Goal: Information Seeking & Learning: Check status

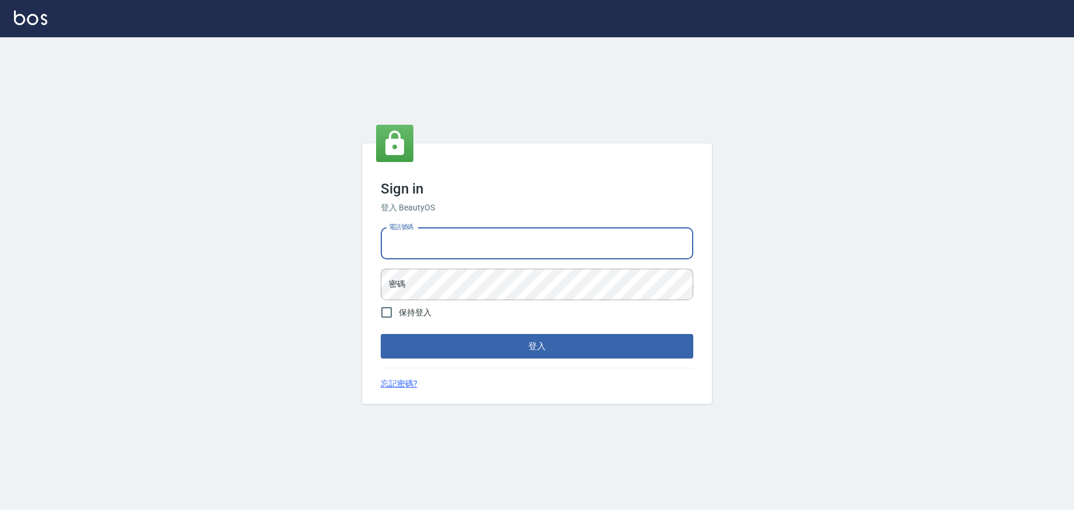
type input "0952958204"
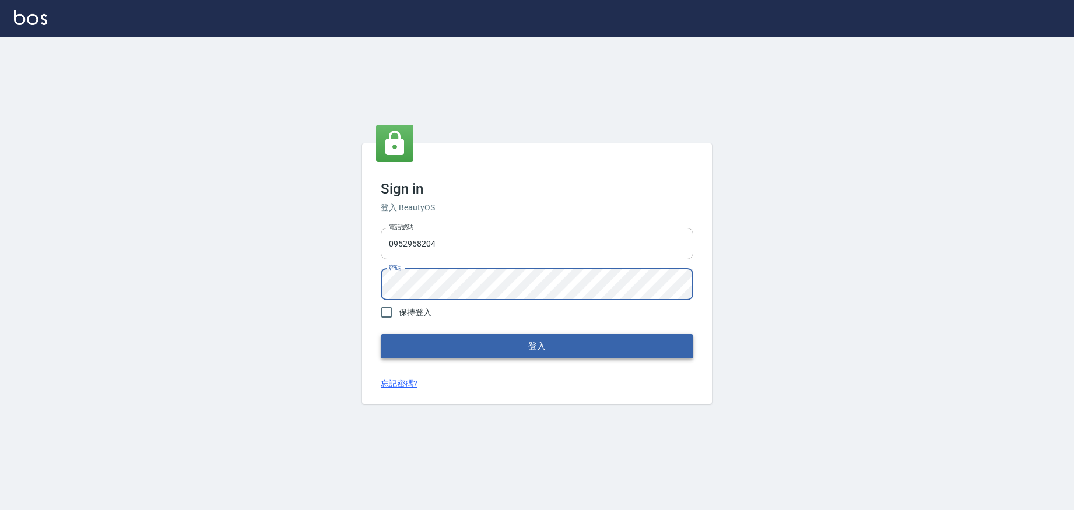
click at [475, 356] on button "登入" at bounding box center [537, 346] width 313 height 24
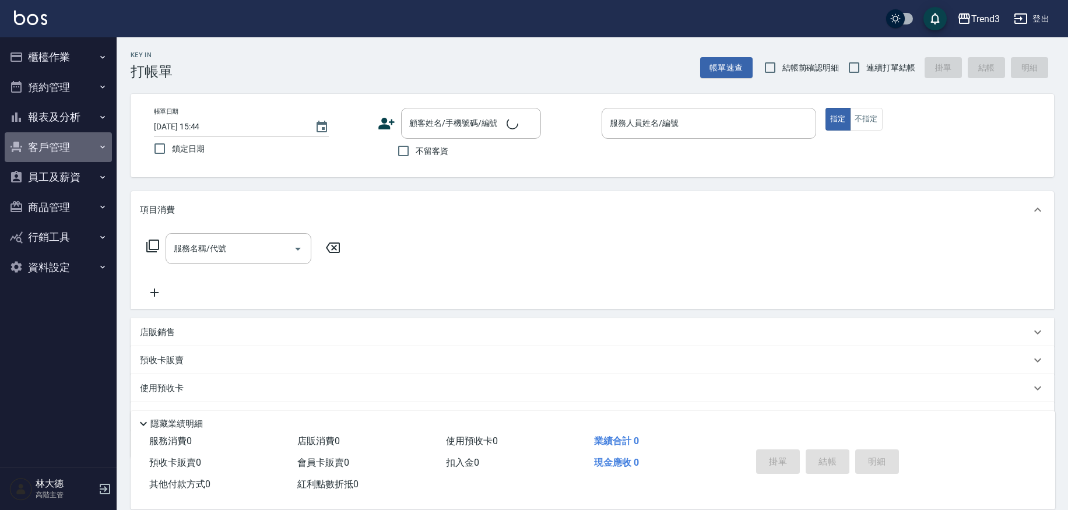
click at [46, 147] on button "客戶管理" at bounding box center [58, 147] width 107 height 30
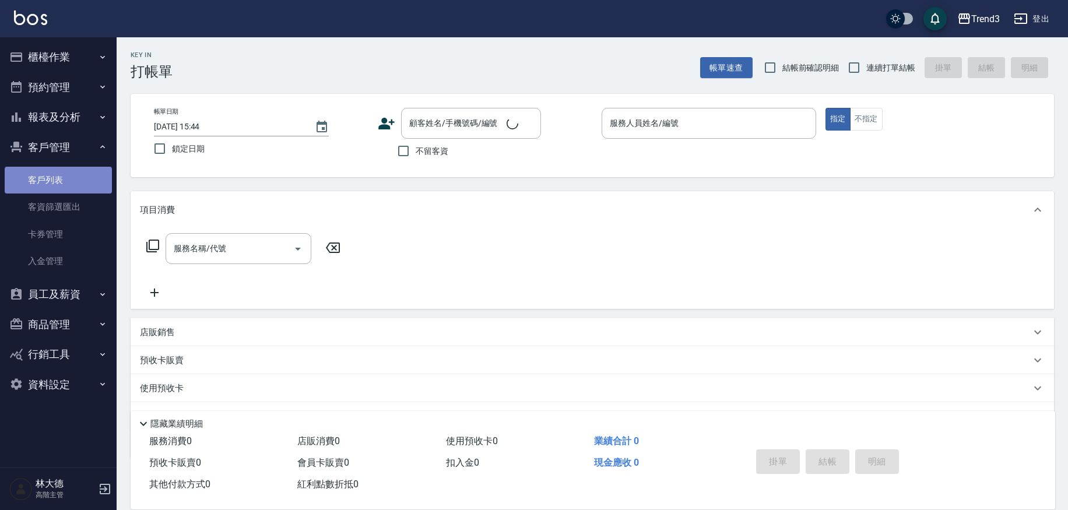
click at [44, 180] on link "客戶列表" at bounding box center [58, 180] width 107 height 27
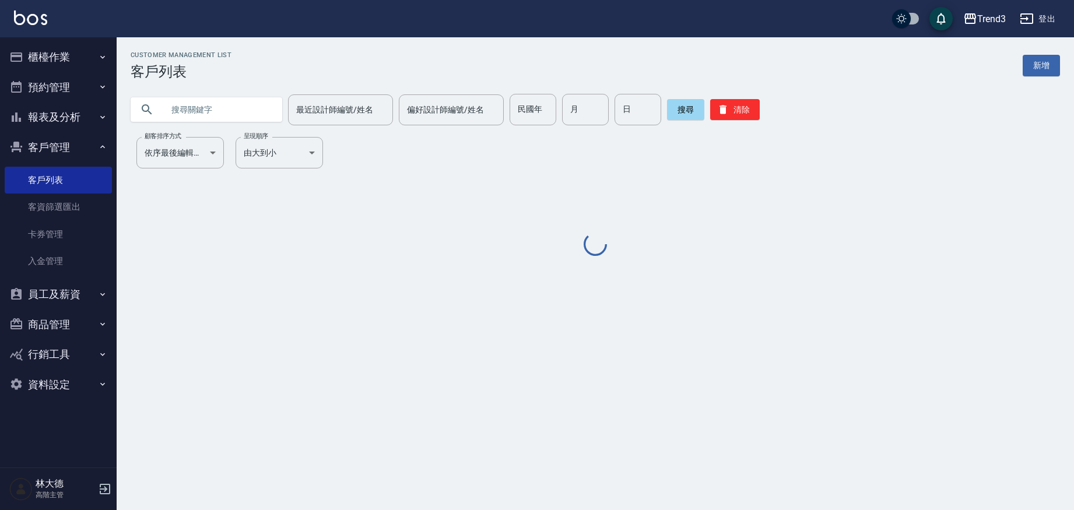
click at [193, 117] on input "text" at bounding box center [218, 109] width 110 height 31
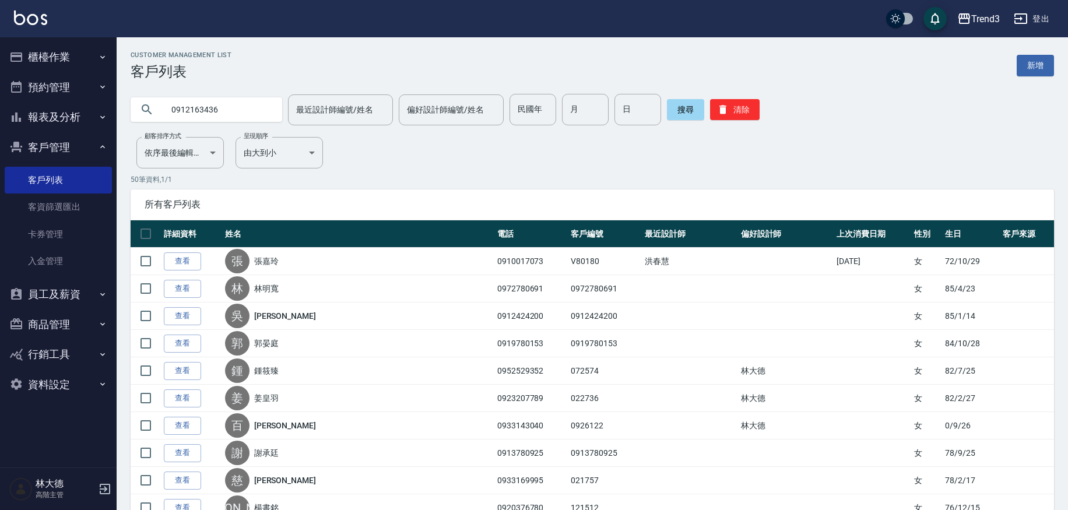
type input "0912163436"
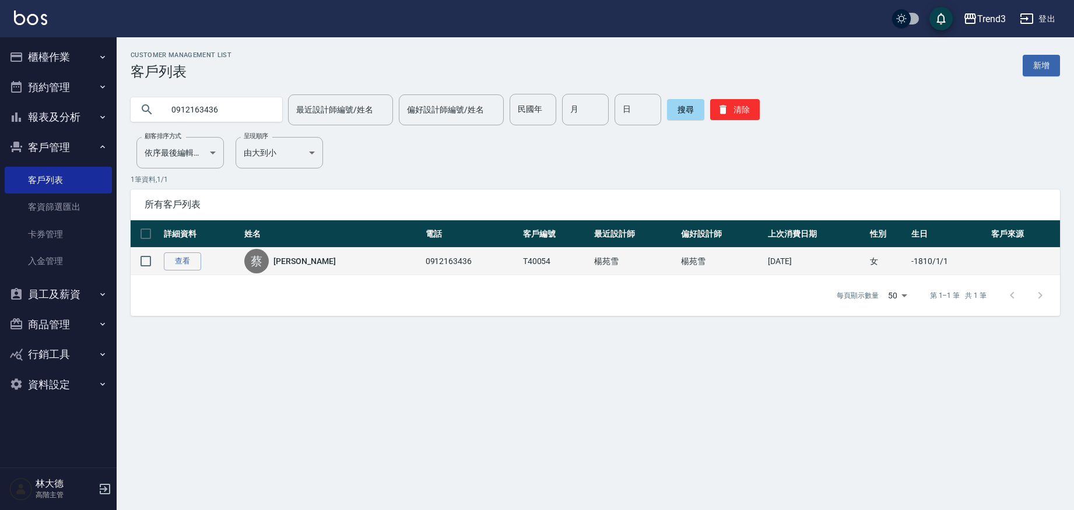
click at [299, 261] on link "[PERSON_NAME]" at bounding box center [304, 261] width 62 height 12
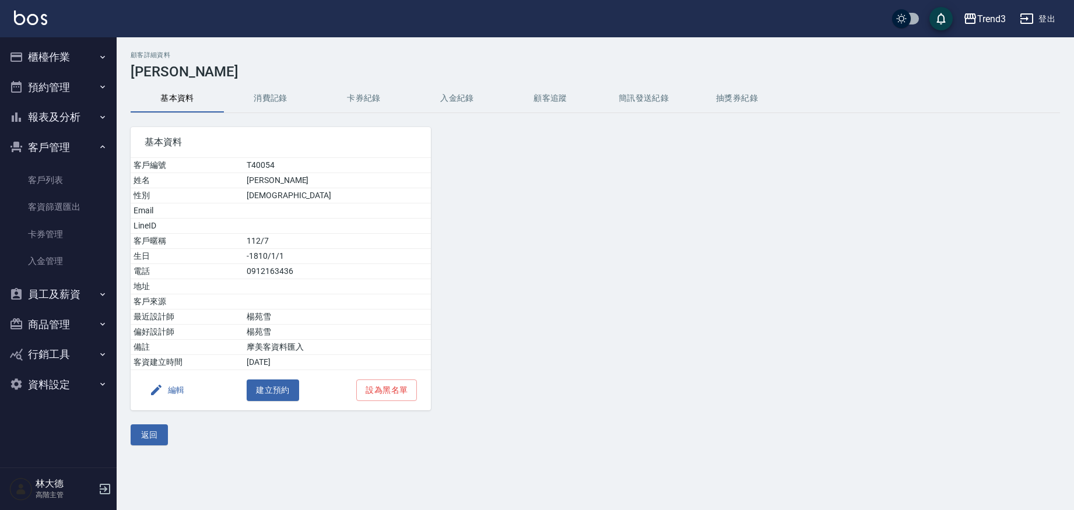
click at [354, 100] on button "卡券紀錄" at bounding box center [363, 99] width 93 height 28
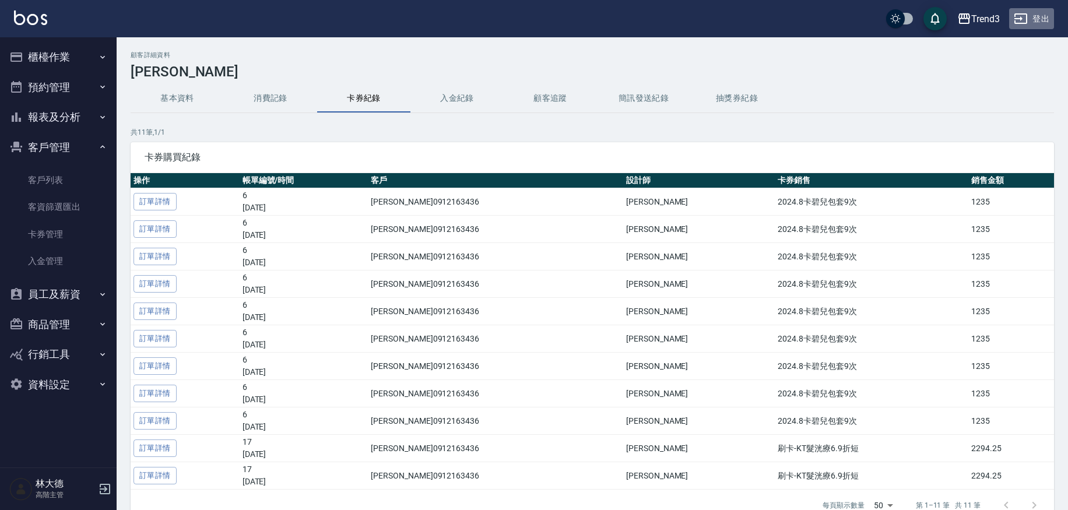
click at [1033, 21] on button "登出" at bounding box center [1031, 19] width 45 height 22
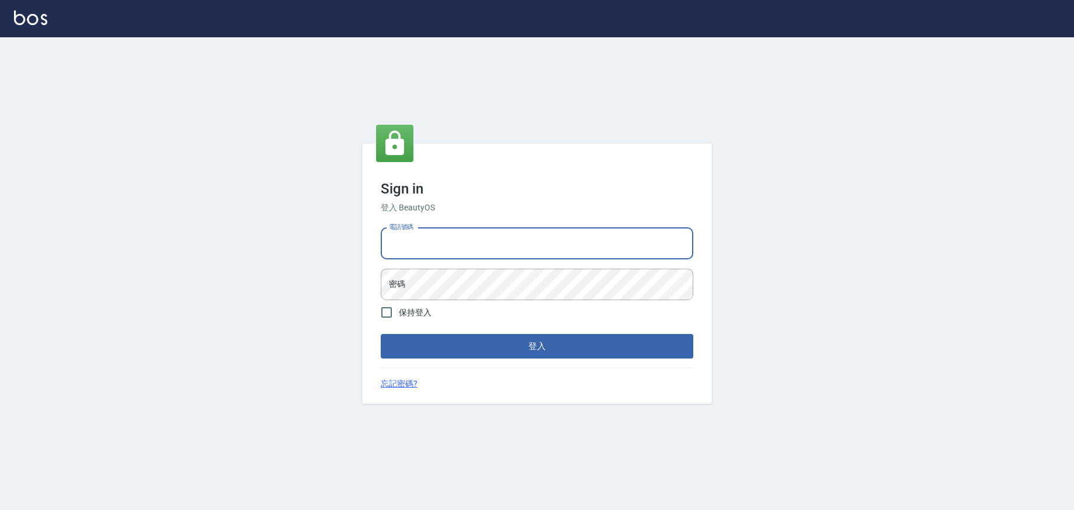
click at [431, 244] on input "電話號碼" at bounding box center [537, 243] width 313 height 31
type input "29574357"
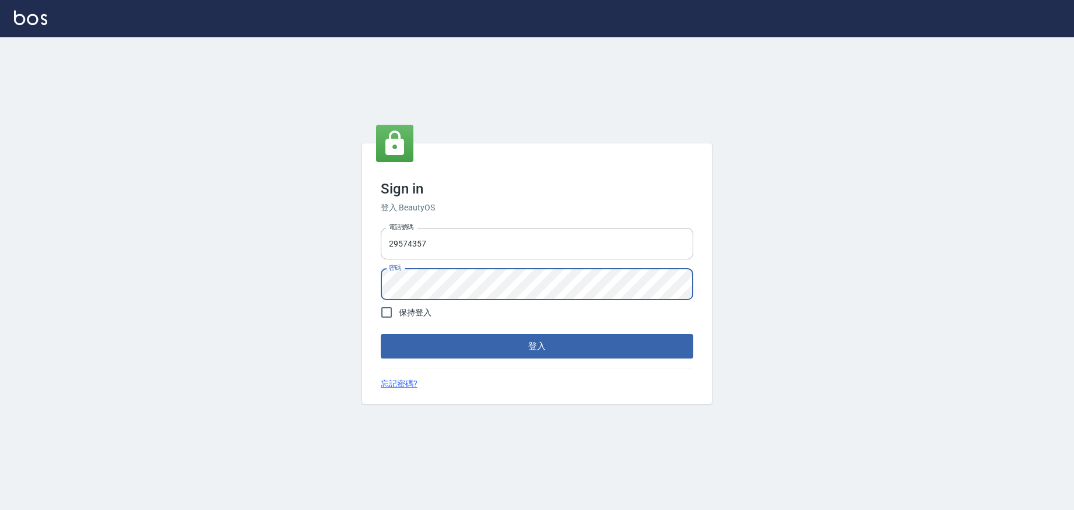
scroll to position [1, -1]
click at [486, 342] on button "登入" at bounding box center [537, 346] width 313 height 24
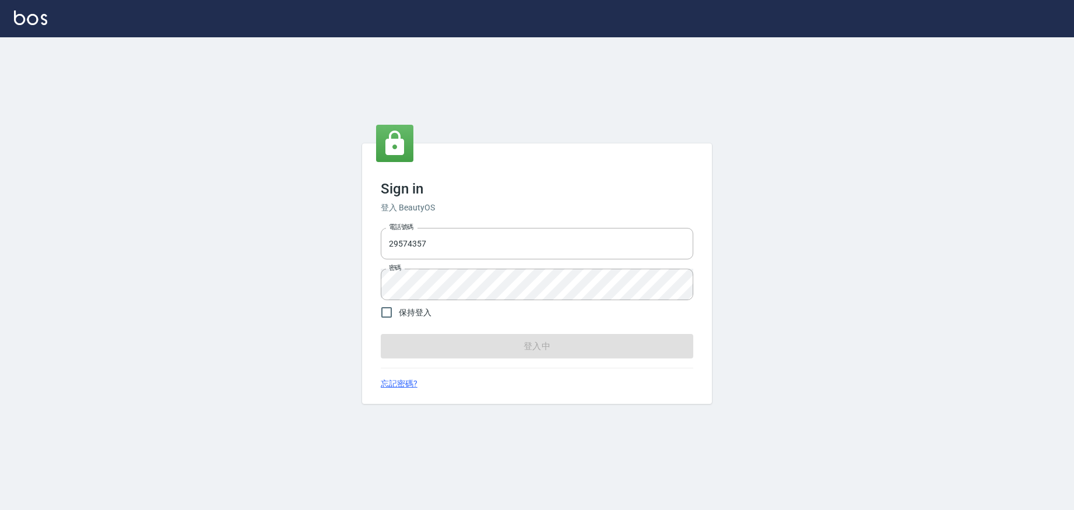
scroll to position [0, 0]
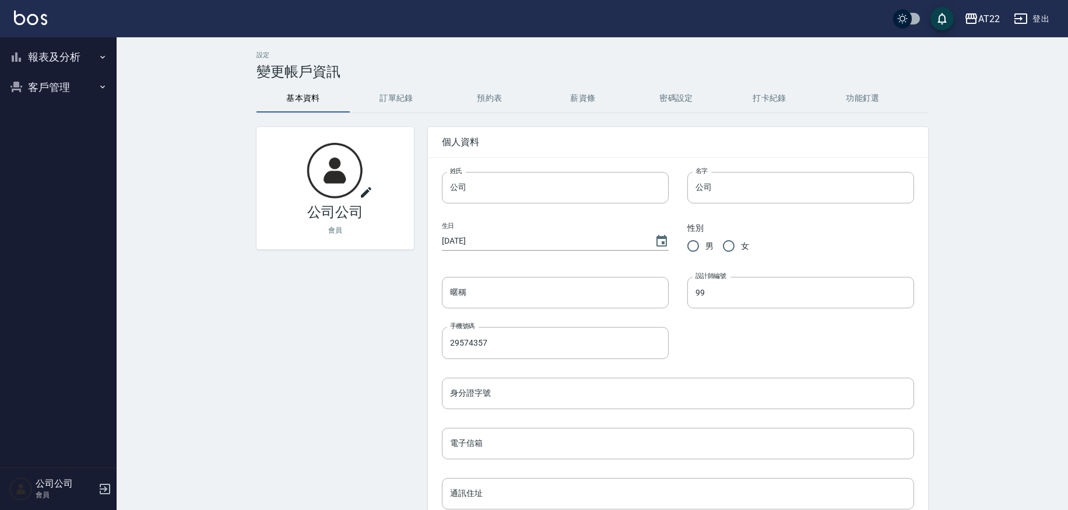
click at [69, 83] on button "客戶管理" at bounding box center [58, 87] width 107 height 30
click at [55, 128] on link "客戶列表" at bounding box center [58, 120] width 107 height 27
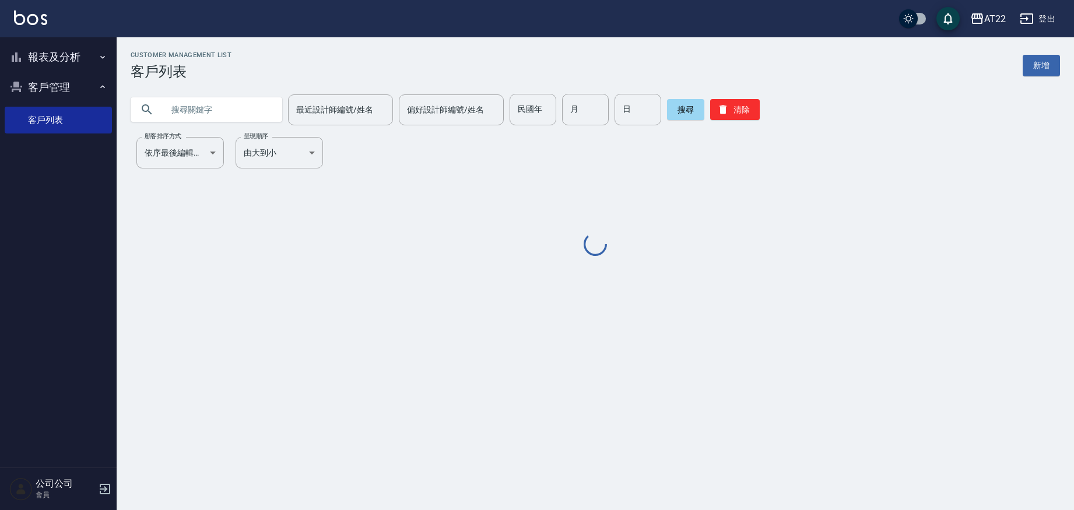
click at [208, 107] on input "text" at bounding box center [218, 109] width 110 height 31
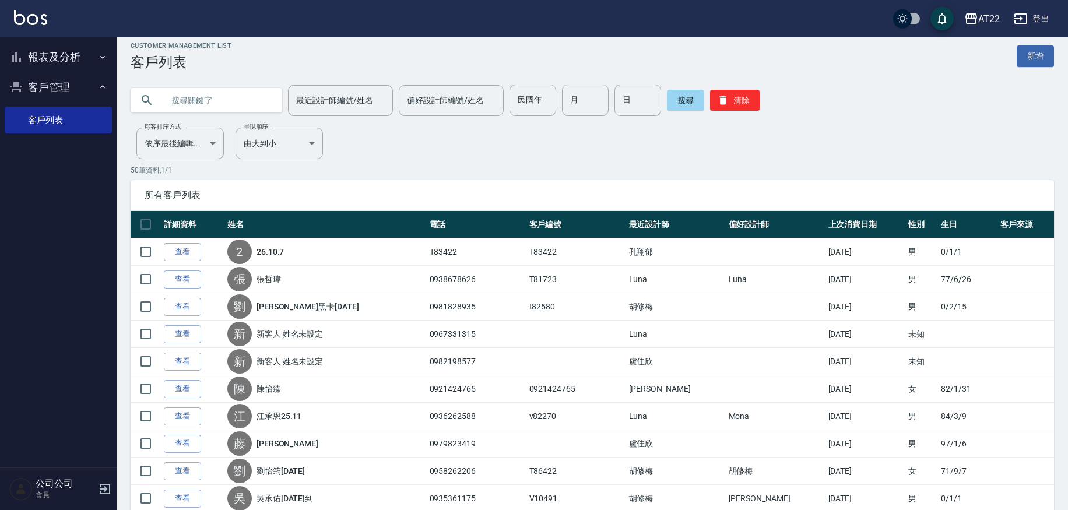
scroll to position [14, 0]
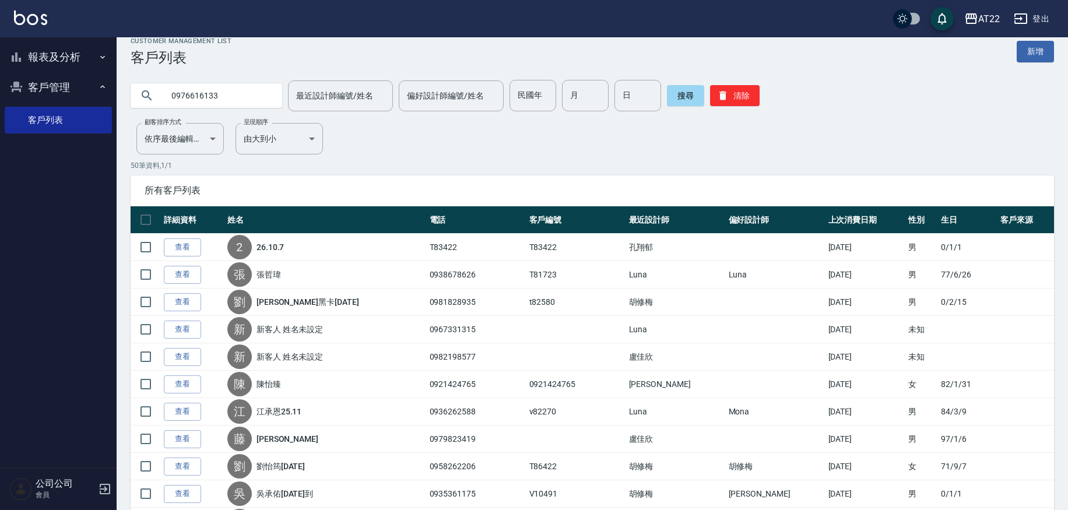
type input "0976616133"
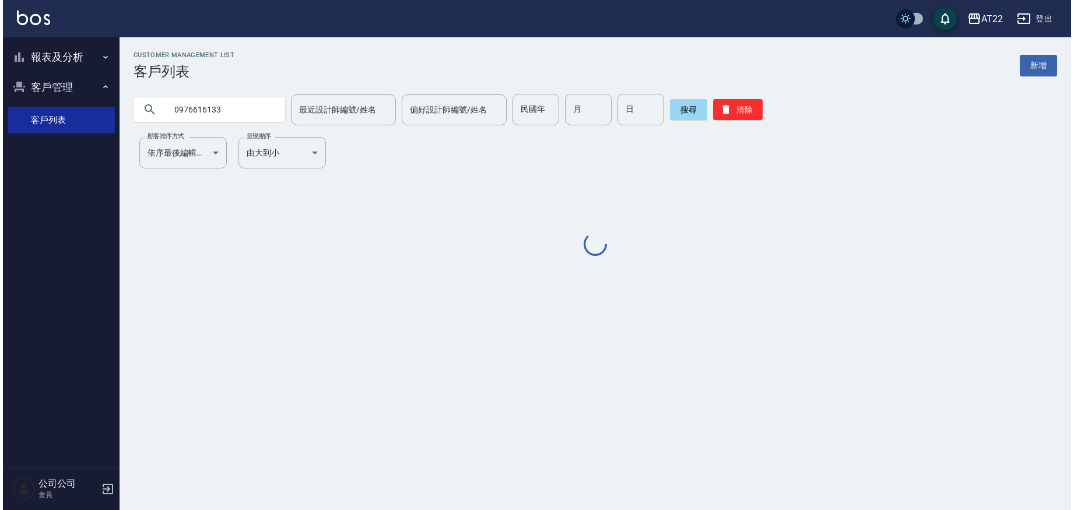
scroll to position [0, 0]
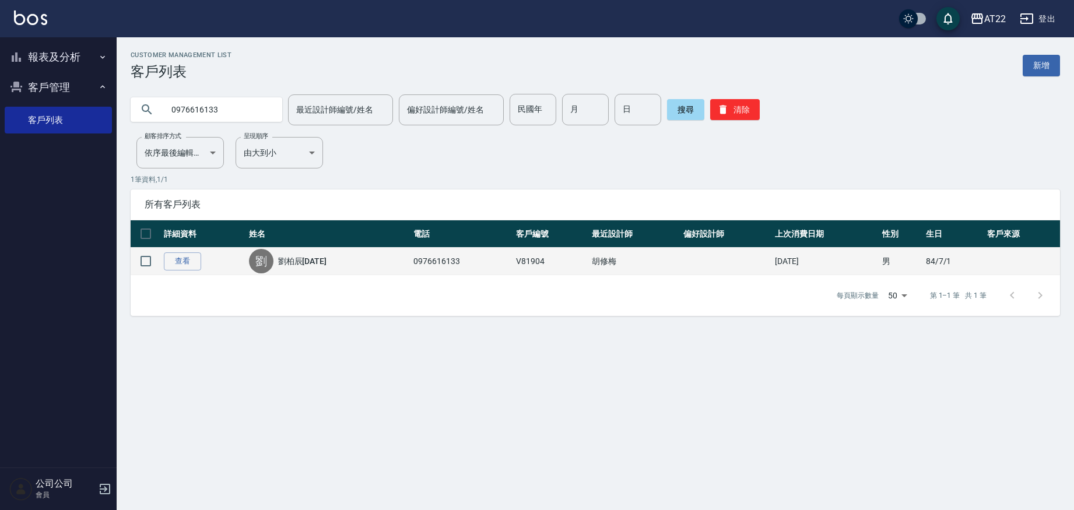
click at [286, 264] on link "劉柏辰26.11.11" at bounding box center [302, 261] width 49 height 12
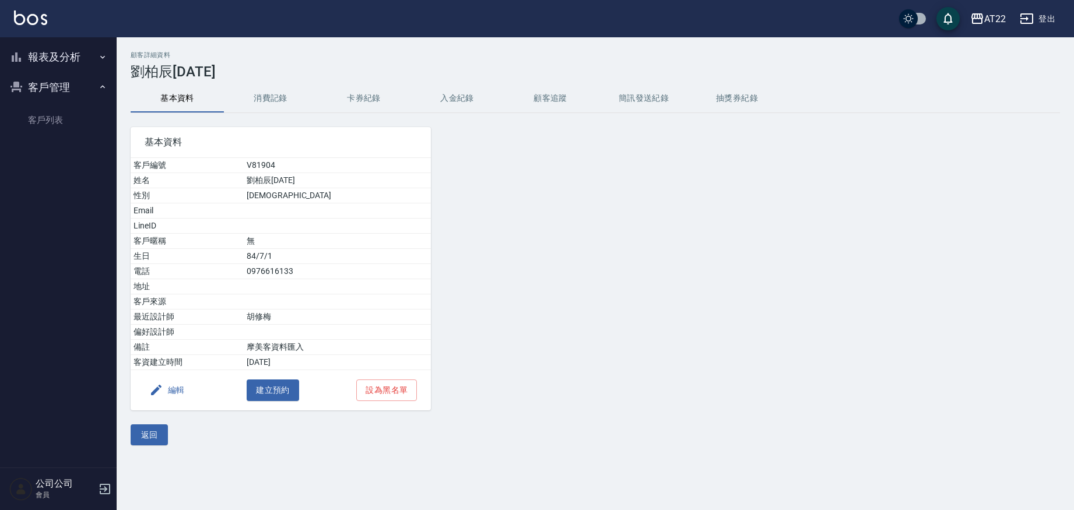
scroll to position [1, 0]
click at [370, 99] on button "卡券紀錄" at bounding box center [363, 99] width 93 height 28
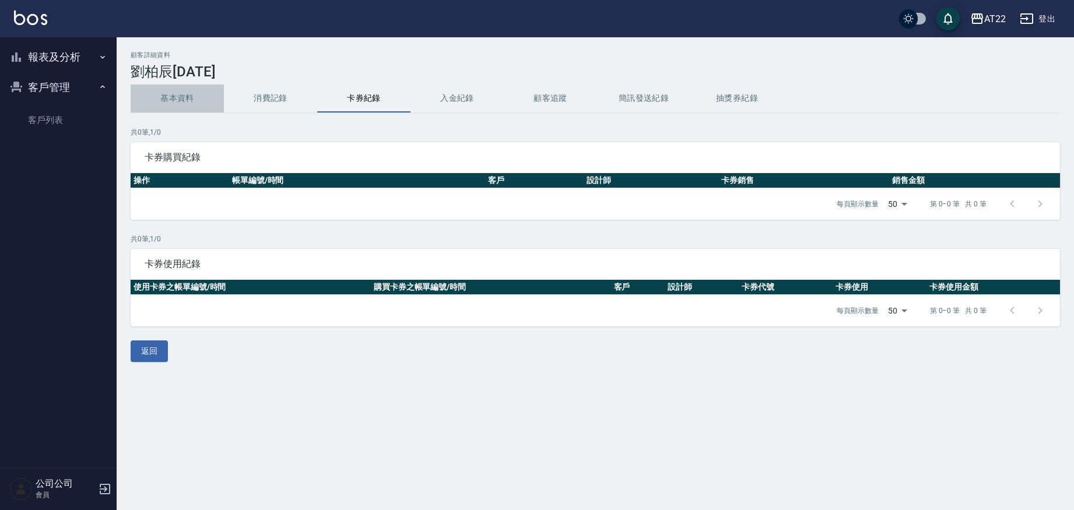
click at [201, 103] on button "基本資料" at bounding box center [177, 99] width 93 height 28
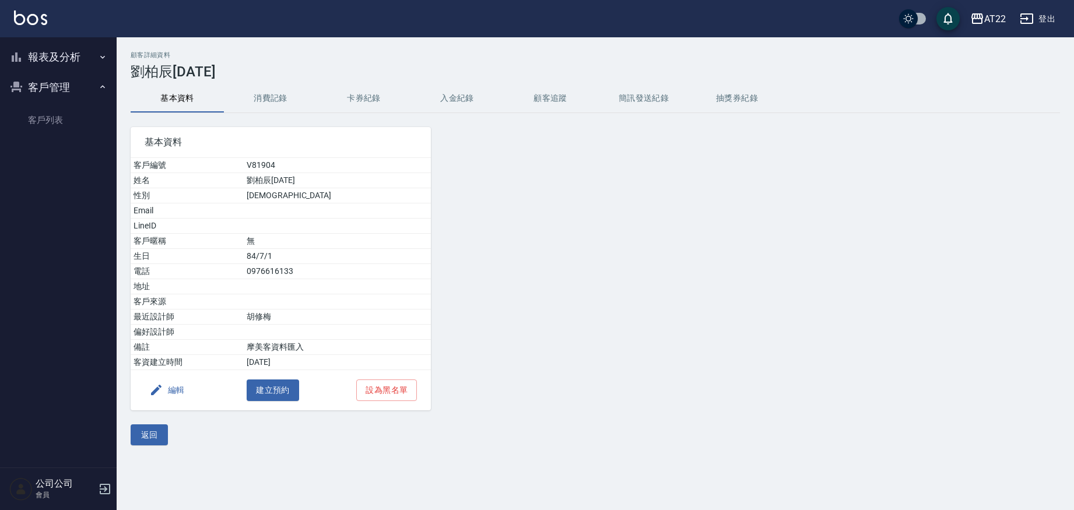
click at [290, 101] on button "消費記錄" at bounding box center [270, 99] width 93 height 28
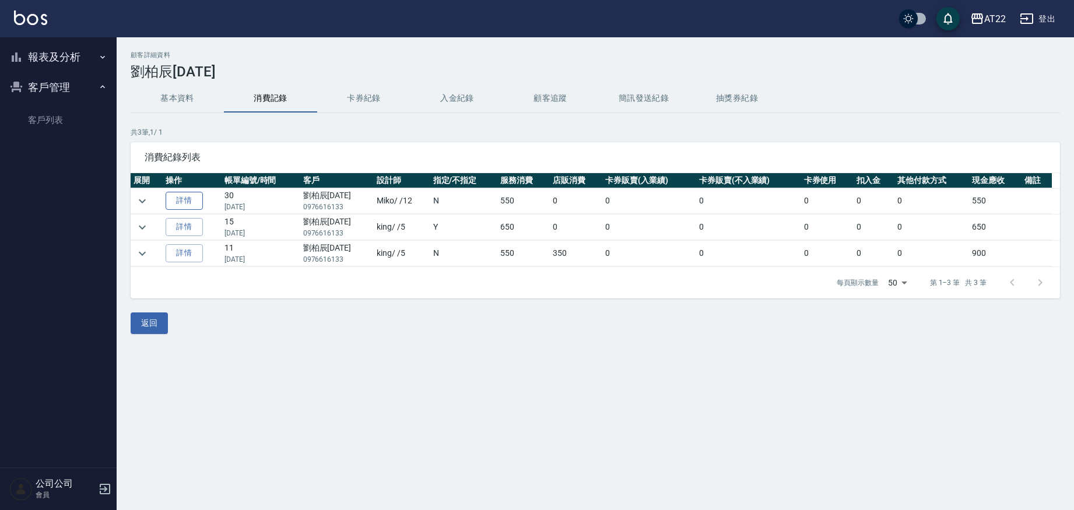
click at [191, 198] on link "詳情" at bounding box center [184, 201] width 37 height 18
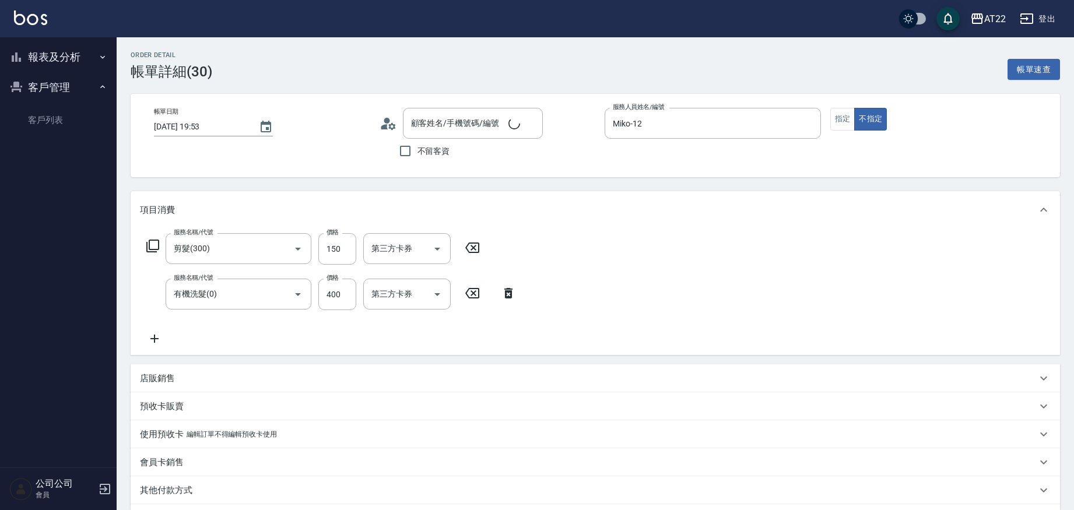
type input "2024/12/26 19:53"
type input "Miko-12"
type input "剪髮(300)"
type input "有機洗髮(0)"
type input "劉柏辰26.11.11/0976616133/V81904"
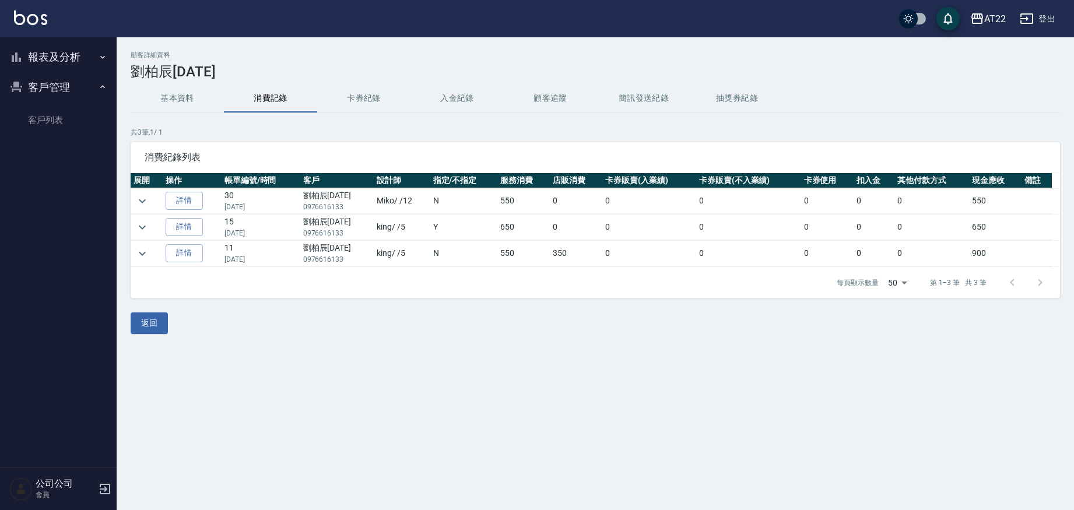
click at [317, 235] on p "0976616133" at bounding box center [337, 233] width 68 height 10
click at [181, 222] on link "詳情" at bounding box center [184, 227] width 37 height 18
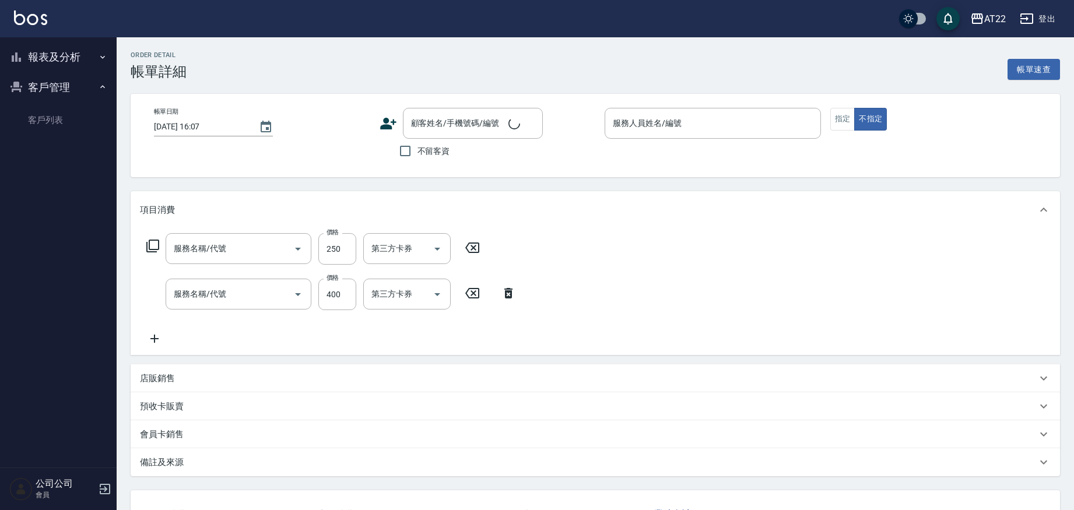
type input "剪髮(500)"
type input "有機洗髮(0)"
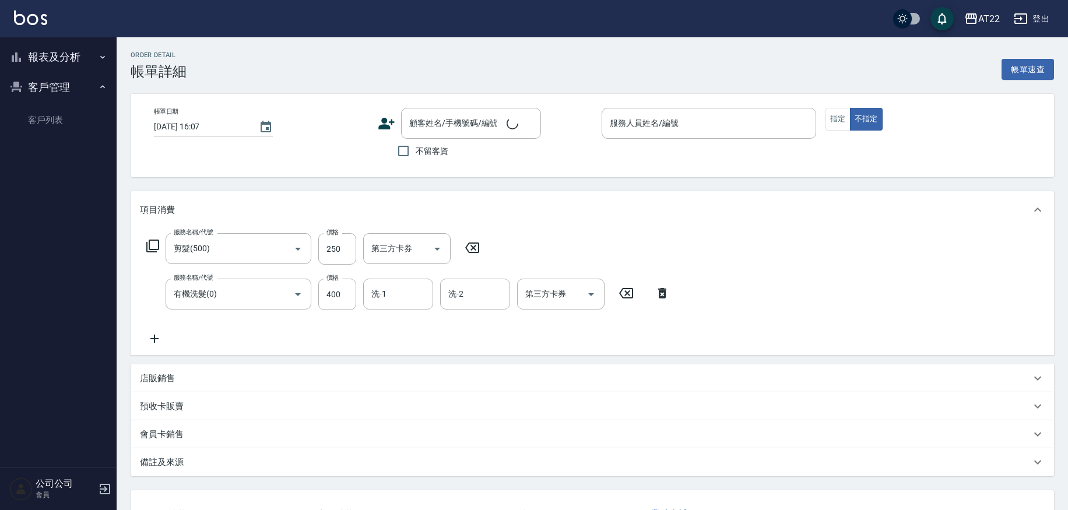
scroll to position [1, 0]
type input "2024/12/03 20:51"
type input "king-5"
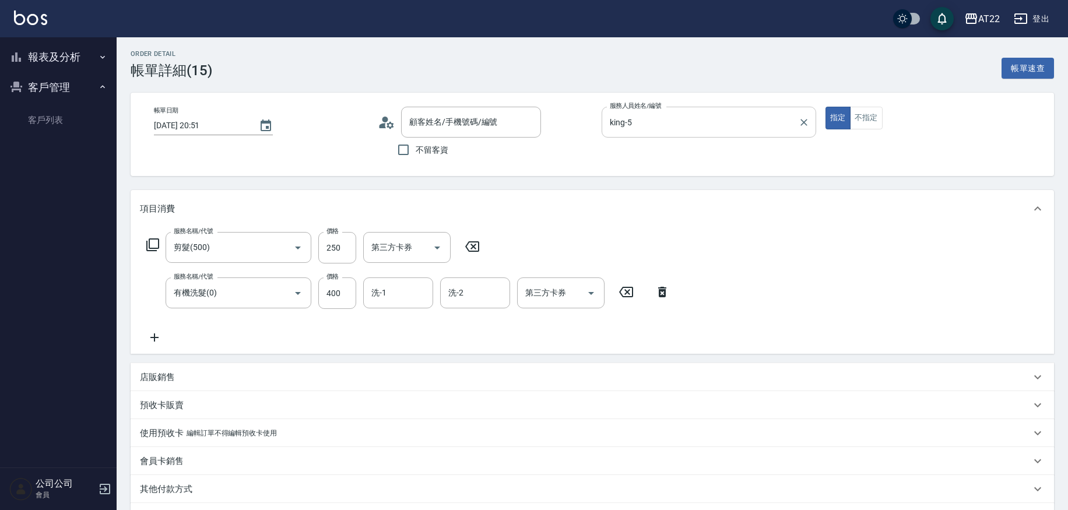
type input "劉柏辰26.11.11/0976616133/V81904"
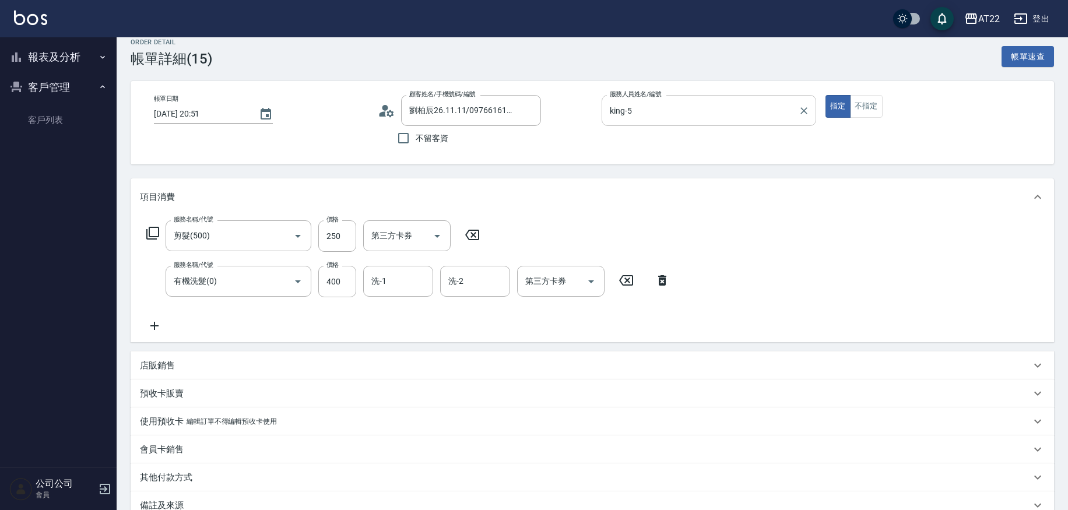
scroll to position [11, 0]
